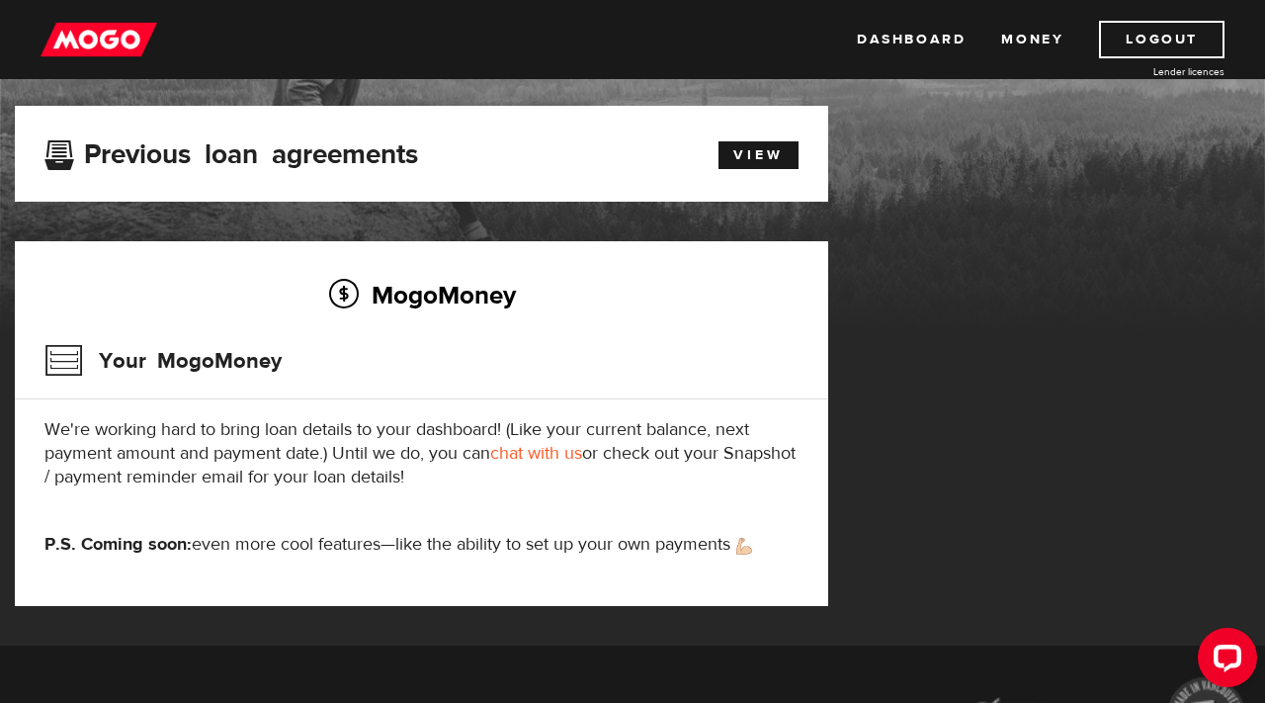
scroll to position [72, 0]
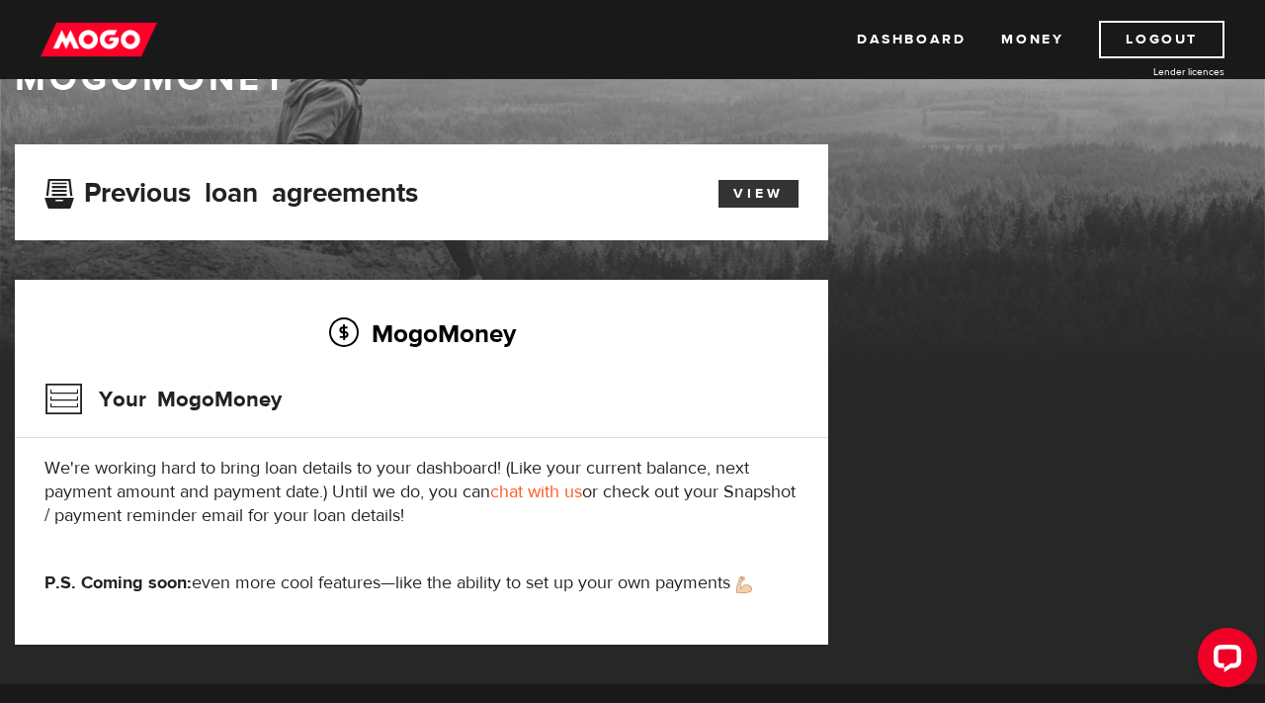
click at [775, 208] on link "View" at bounding box center [759, 194] width 80 height 28
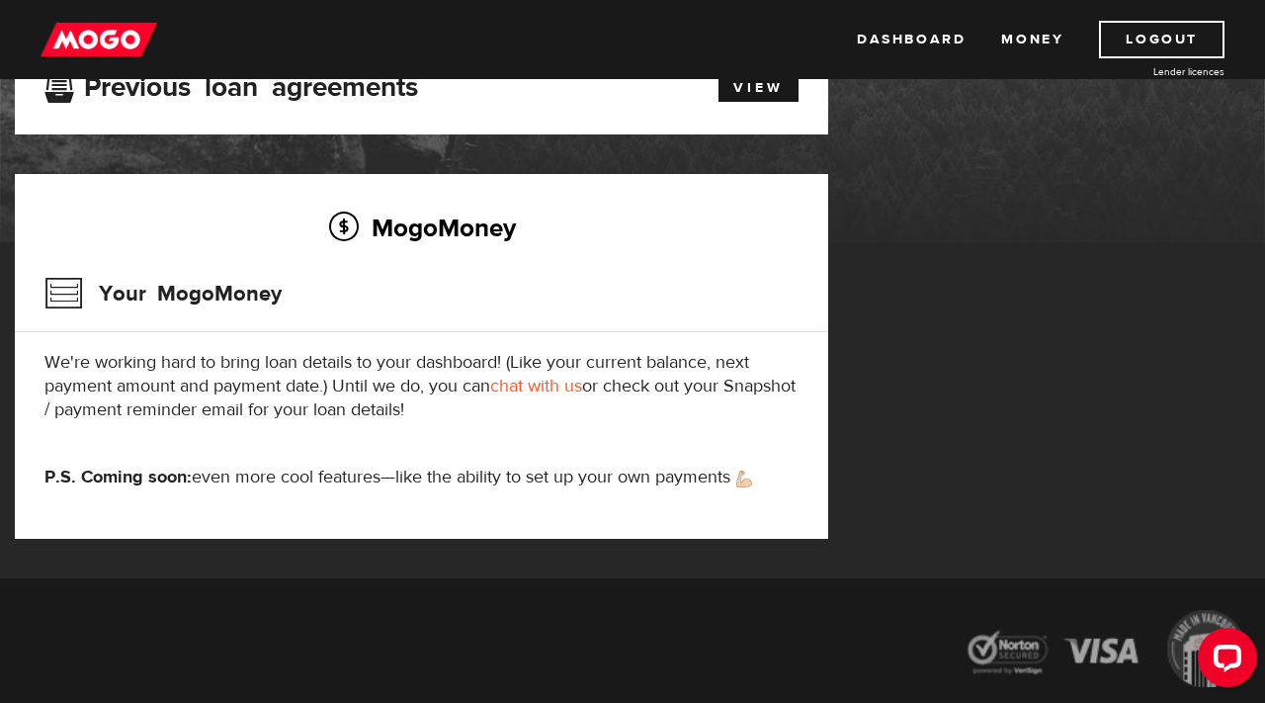
scroll to position [205, 0]
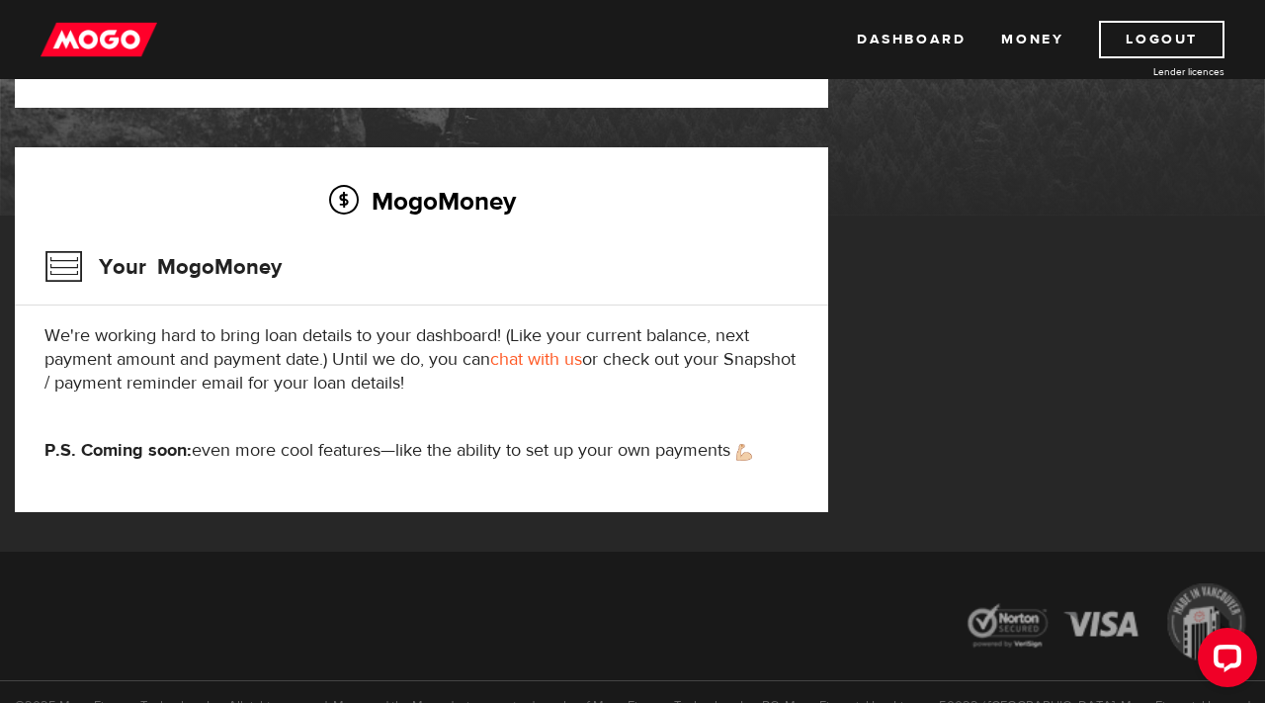
click at [139, 293] on h3 "Your MogoMoney" at bounding box center [162, 266] width 237 height 51
click at [179, 291] on h3 "Your MogoMoney" at bounding box center [162, 266] width 237 height 51
click at [922, 43] on link "Dashboard" at bounding box center [911, 40] width 109 height 38
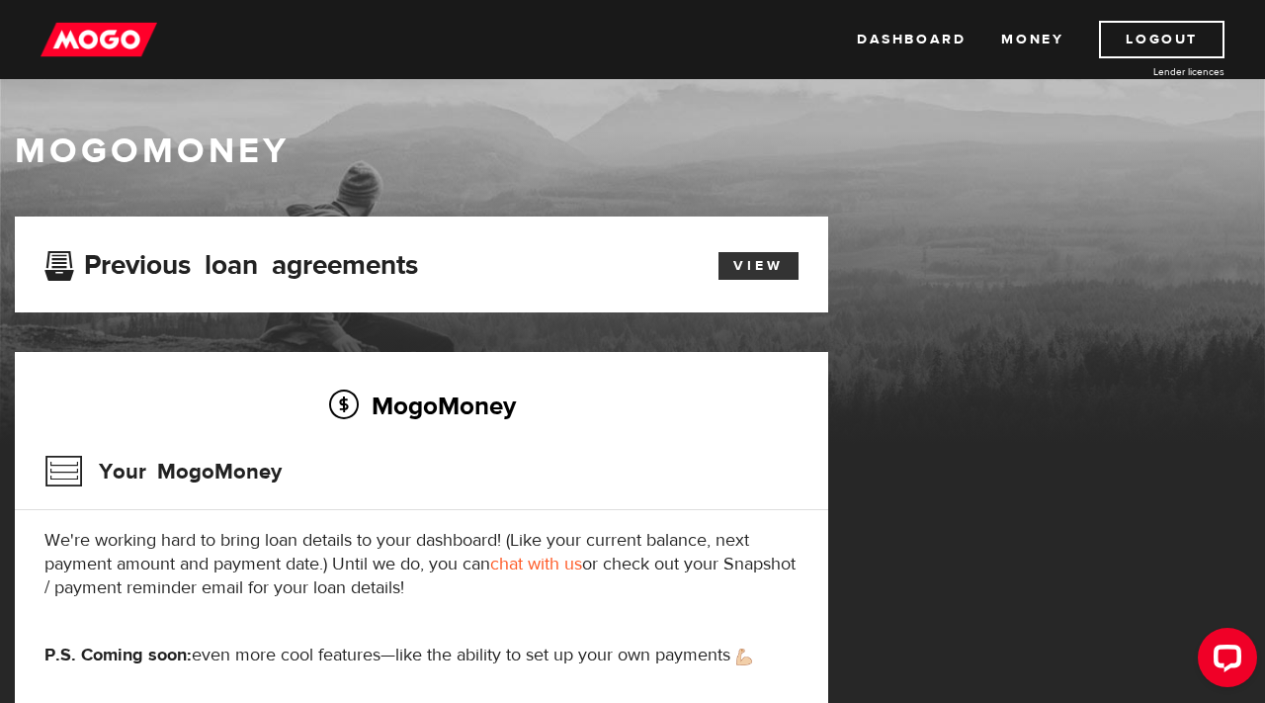
click at [773, 280] on link "View" at bounding box center [759, 266] width 80 height 28
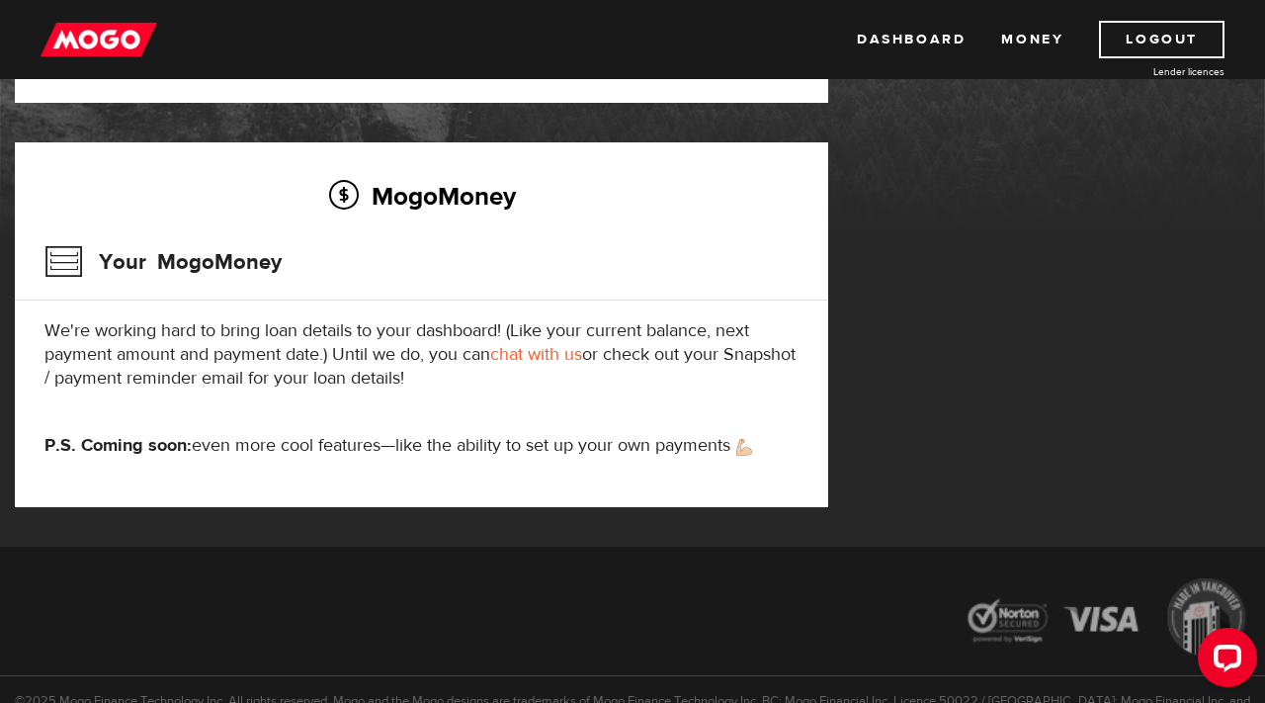
scroll to position [223, 0]
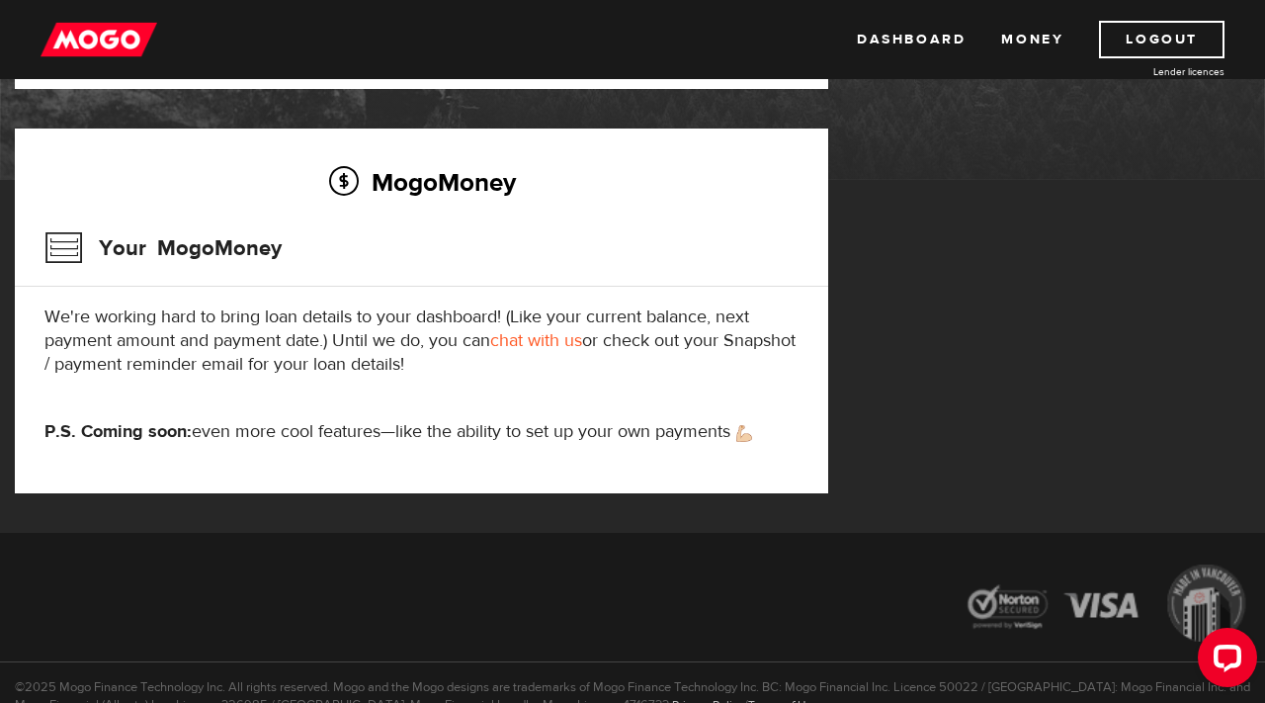
click at [401, 203] on h2 "MogoMoney" at bounding box center [421, 182] width 754 height 42
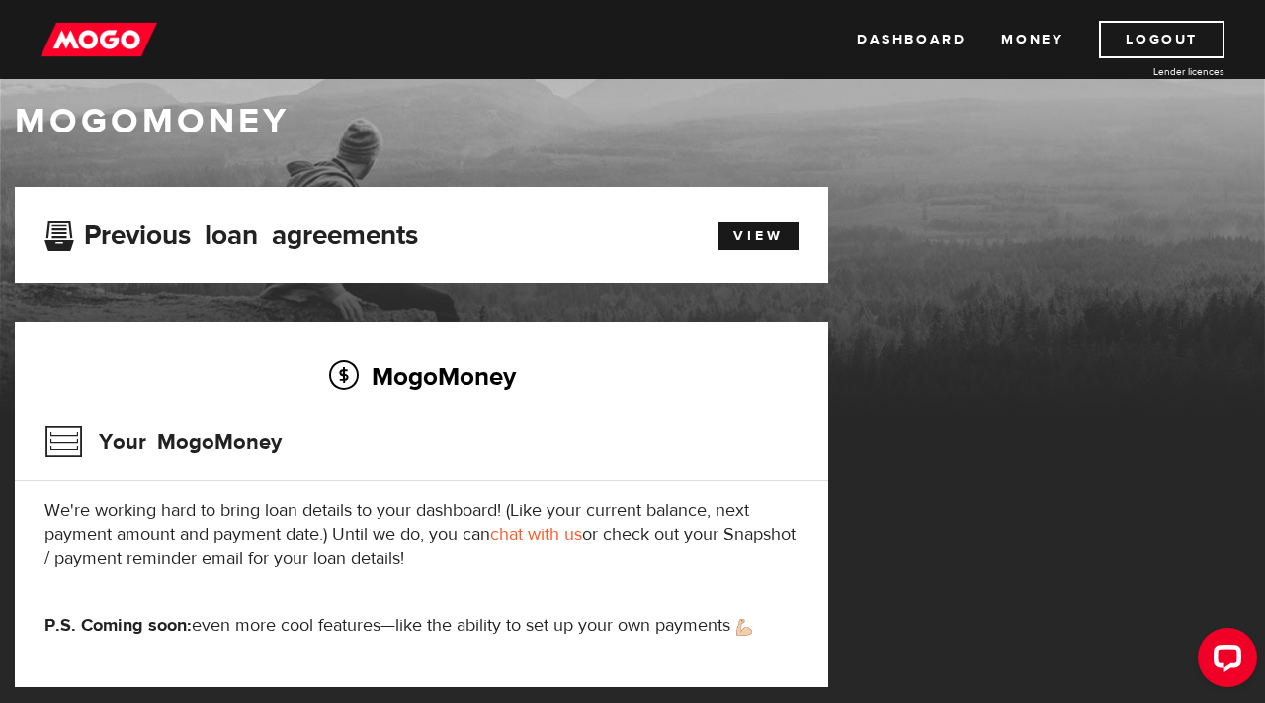
scroll to position [0, 0]
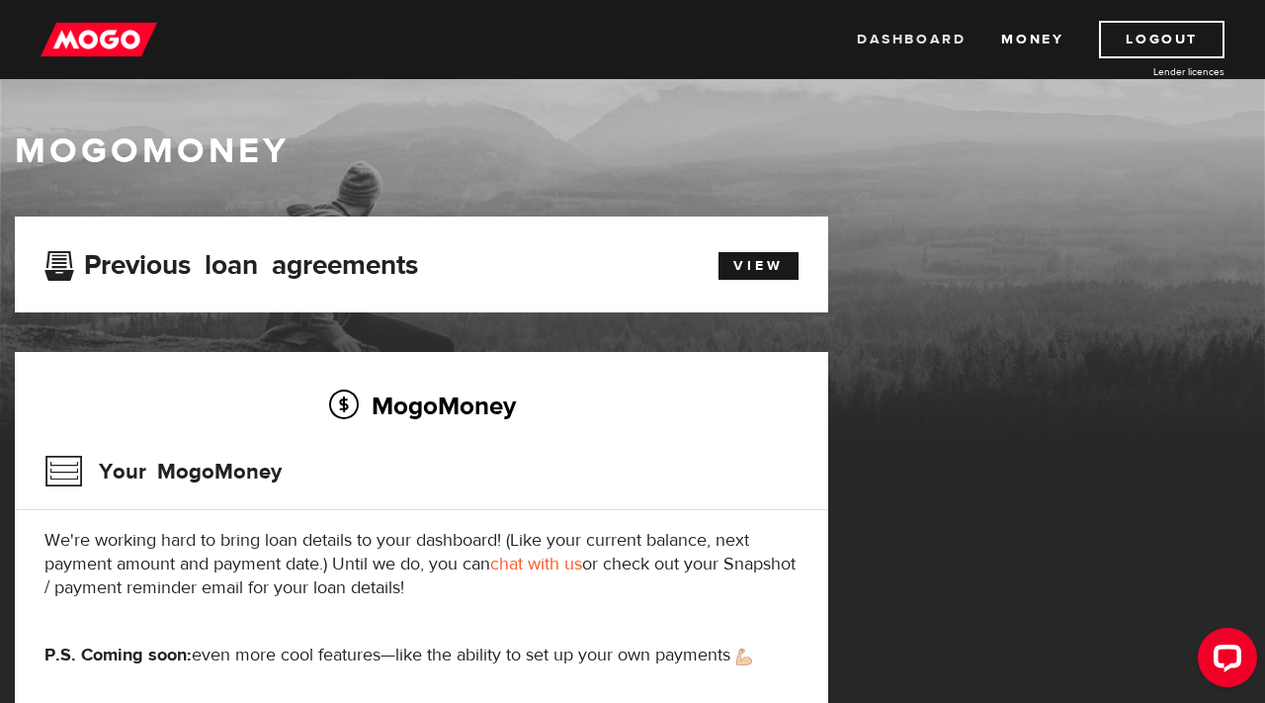
click at [918, 36] on link "Dashboard" at bounding box center [911, 40] width 109 height 38
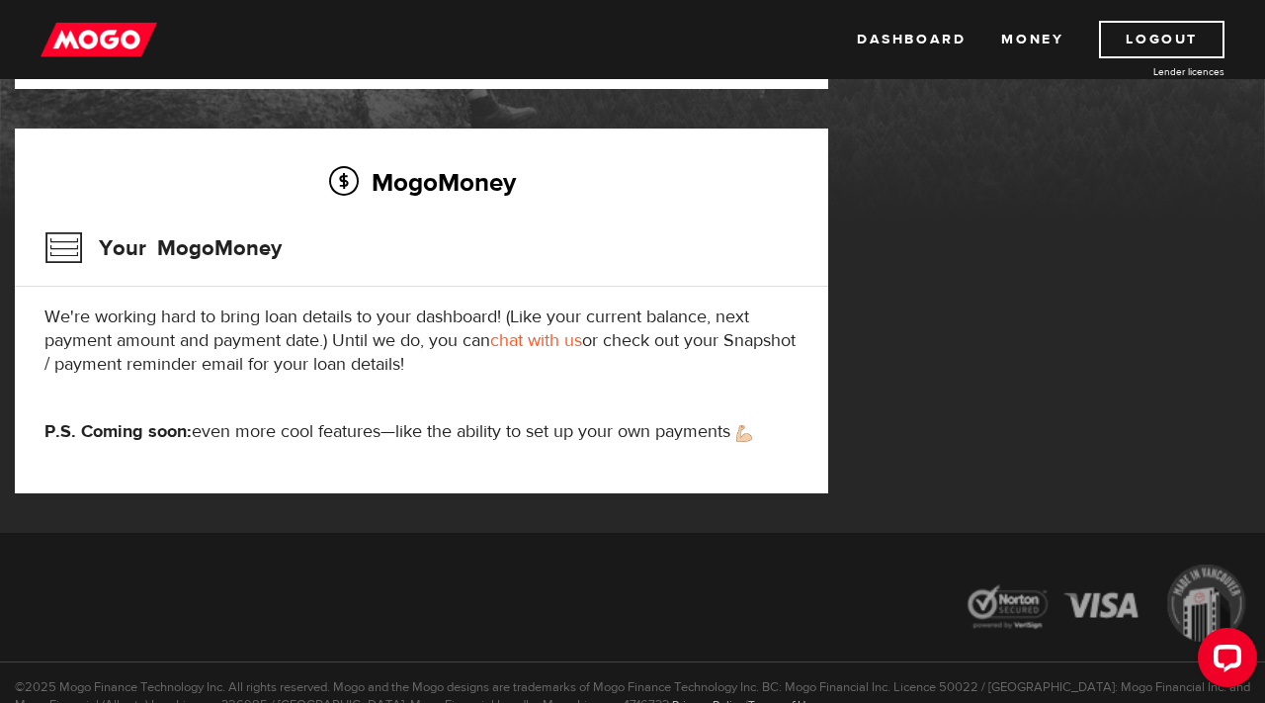
scroll to position [61, 0]
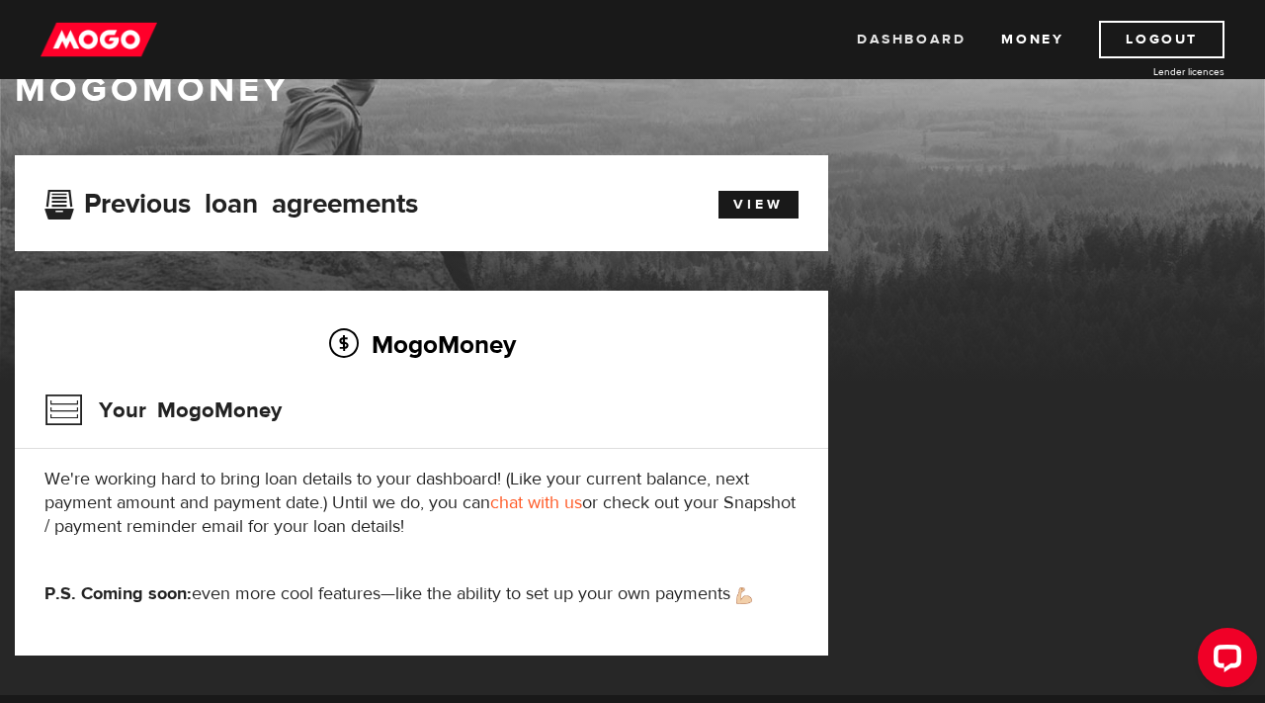
click at [914, 31] on link "Dashboard" at bounding box center [911, 40] width 109 height 38
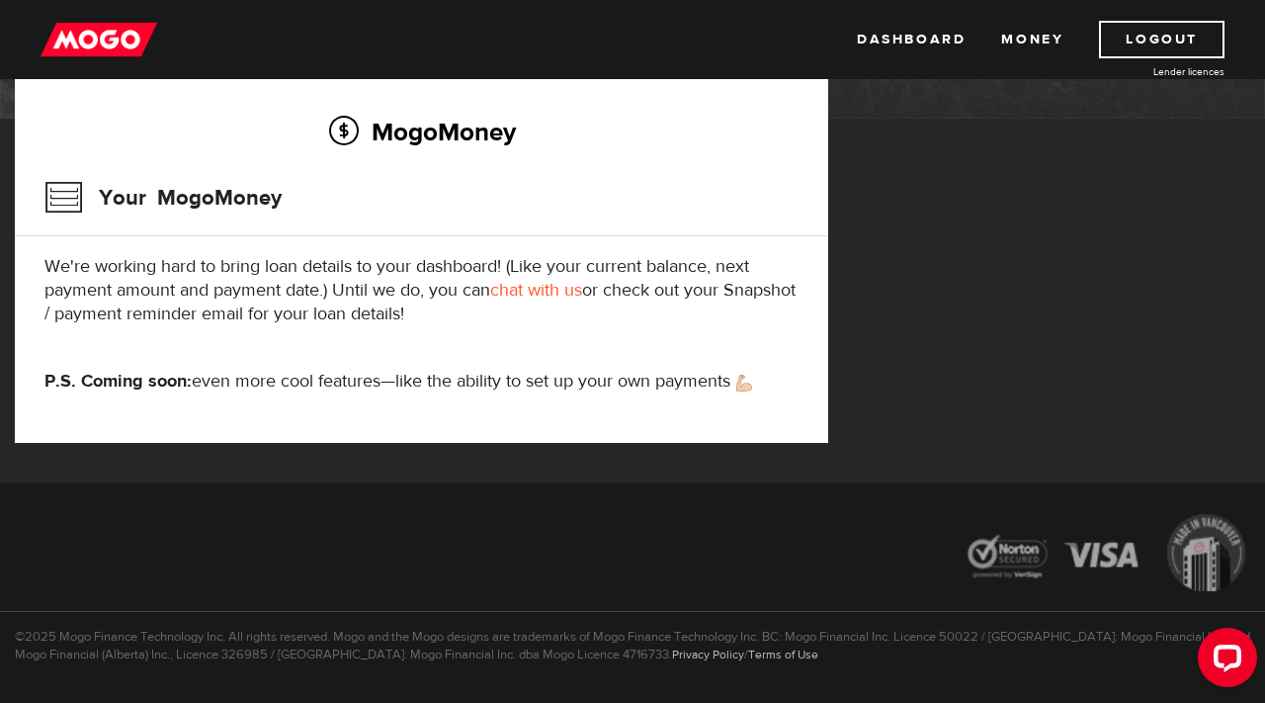
scroll to position [278, 0]
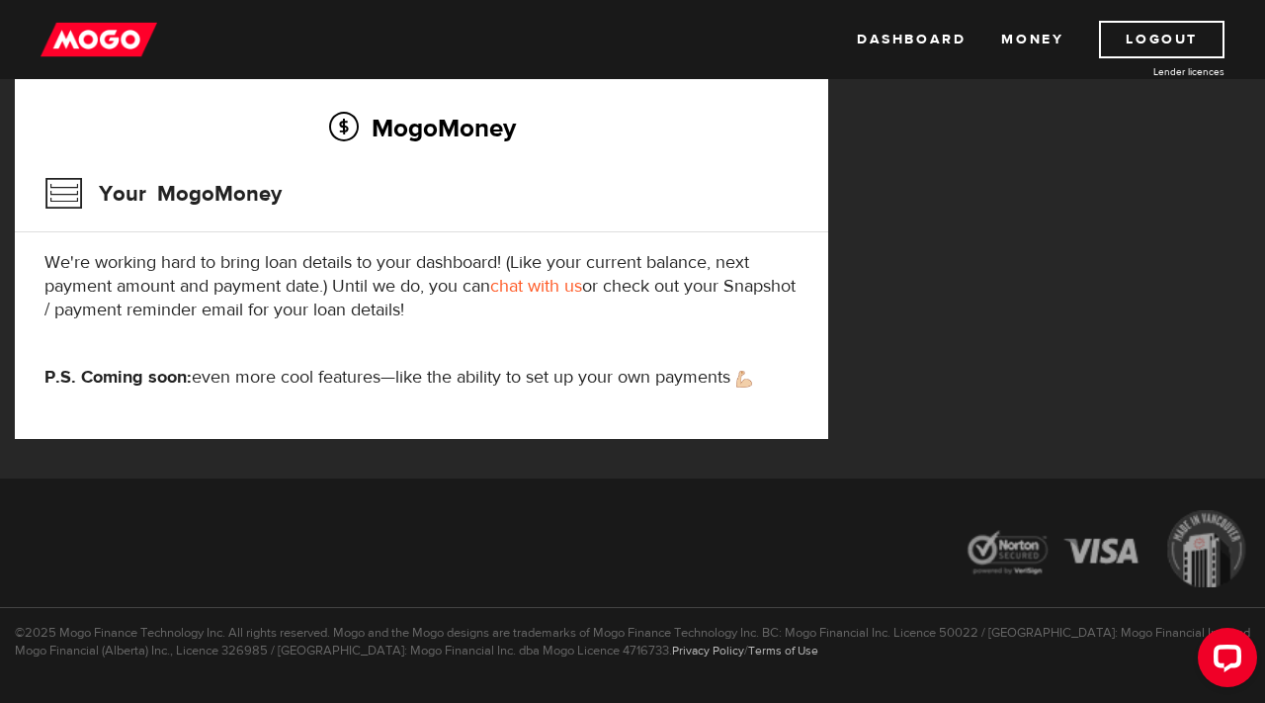
click at [540, 298] on link "chat with us" at bounding box center [536, 286] width 92 height 23
click at [1176, 42] on link "Logout" at bounding box center [1162, 40] width 126 height 38
